Goal: Information Seeking & Learning: Learn about a topic

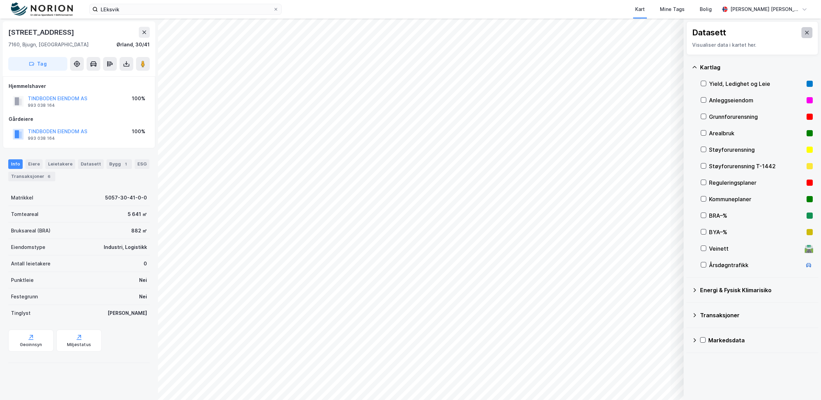
click at [804, 35] on icon at bounding box center [806, 32] width 5 height 5
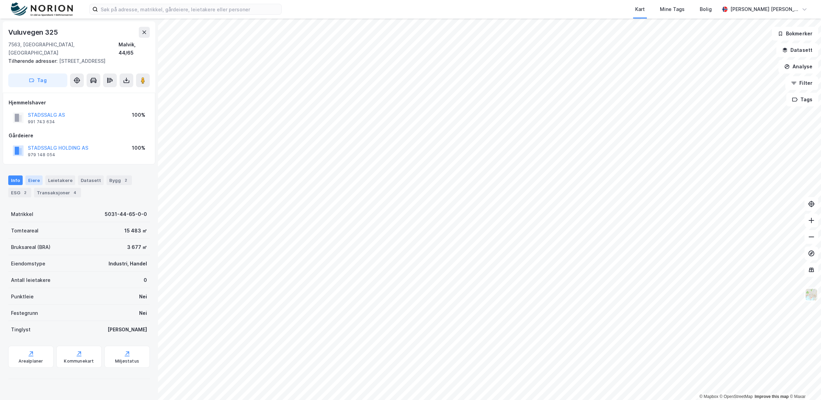
click at [33, 176] on div "Eiere" at bounding box center [33, 181] width 17 height 10
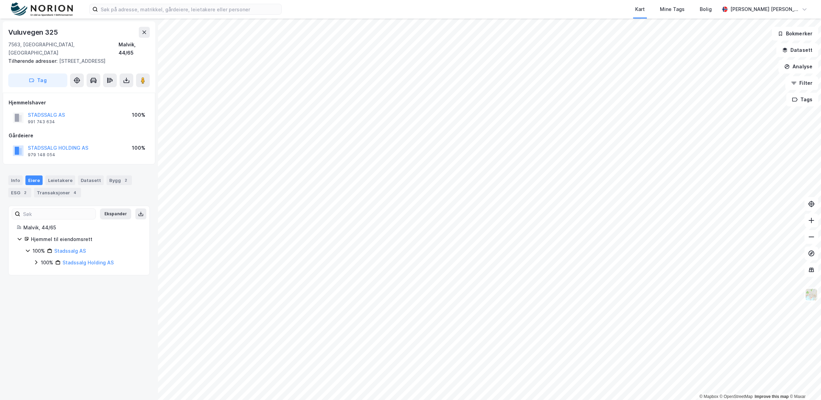
click at [38, 260] on icon at bounding box center [35, 262] width 5 height 5
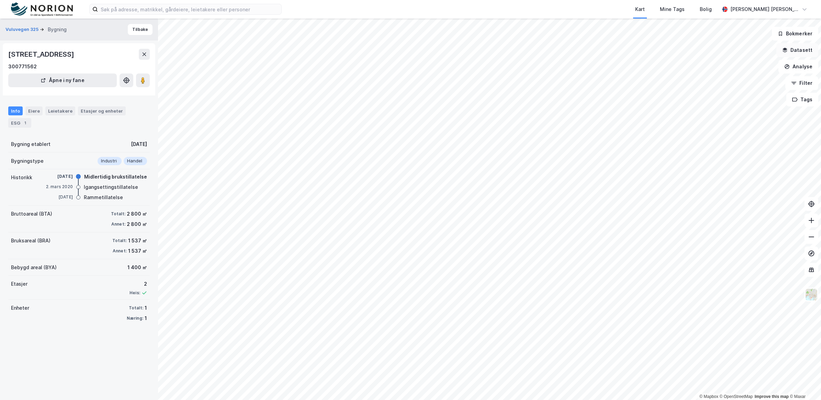
click at [800, 48] on button "Datasett" at bounding box center [798, 50] width 42 height 14
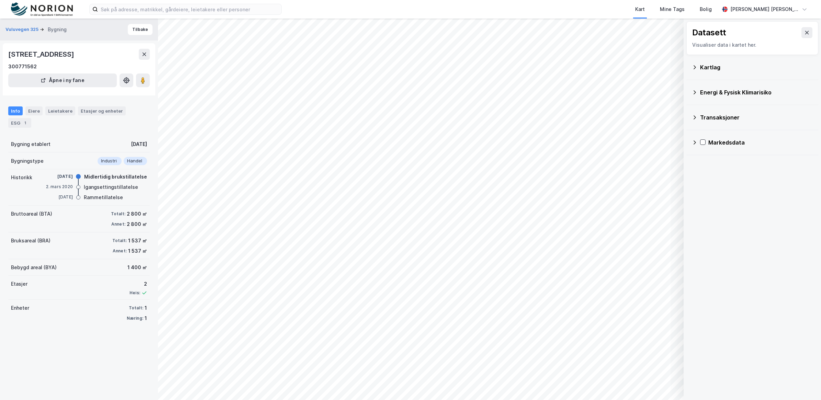
click at [694, 70] on div "Kartlag" at bounding box center [752, 67] width 121 height 16
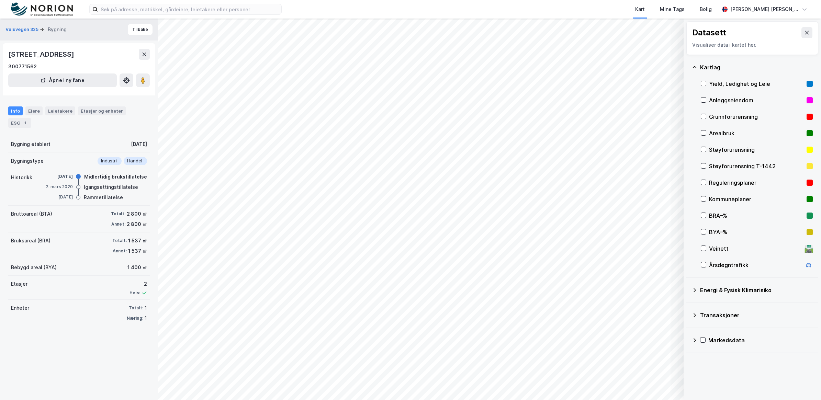
click at [707, 186] on div "Reguleringsplaner" at bounding box center [757, 183] width 112 height 16
